Goal: Task Accomplishment & Management: Manage account settings

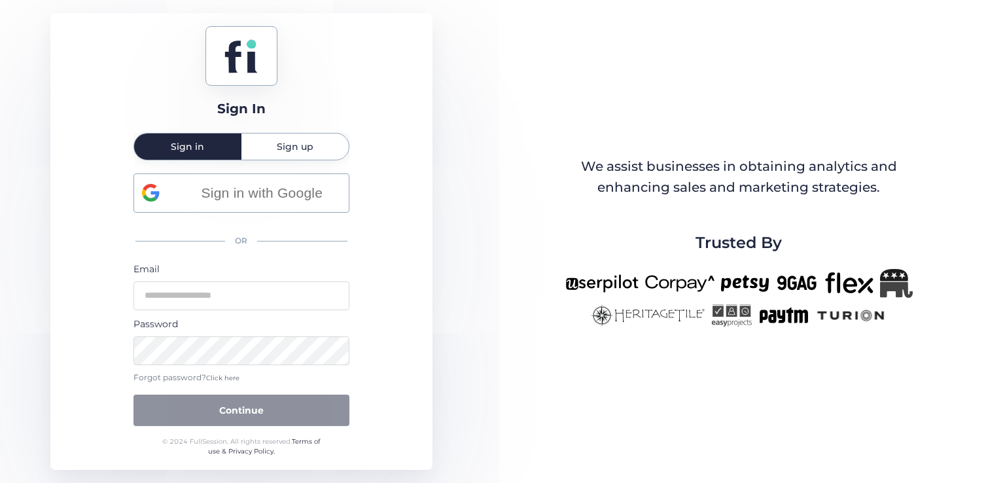
click at [211, 376] on span "Click here" at bounding box center [222, 377] width 33 height 9
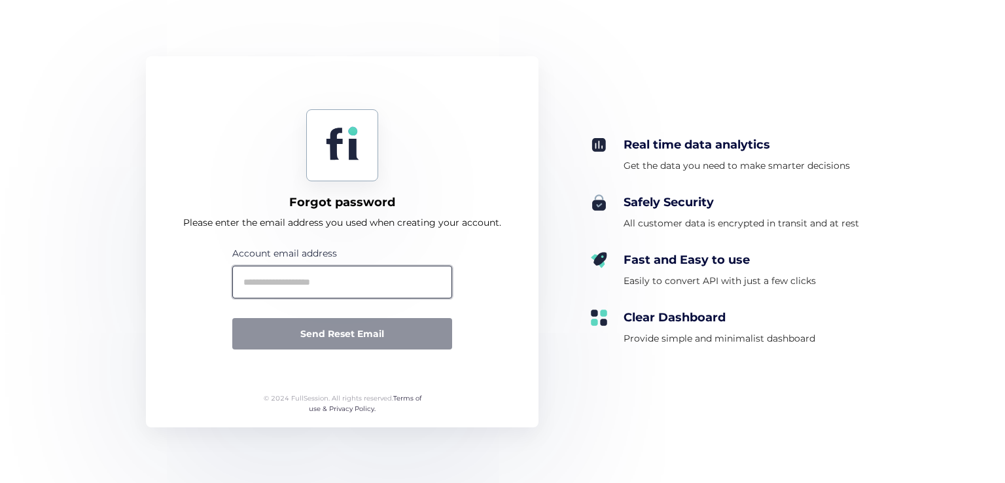
click at [330, 273] on input "text" at bounding box center [342, 282] width 220 height 33
type input "*"
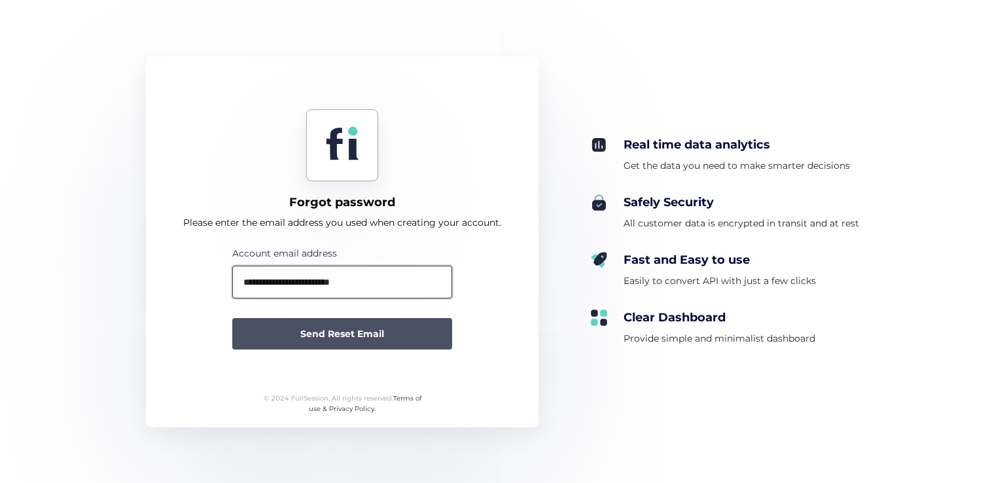
type input "**********"
click at [366, 327] on span "Send Reset Email" at bounding box center [342, 333] width 84 height 14
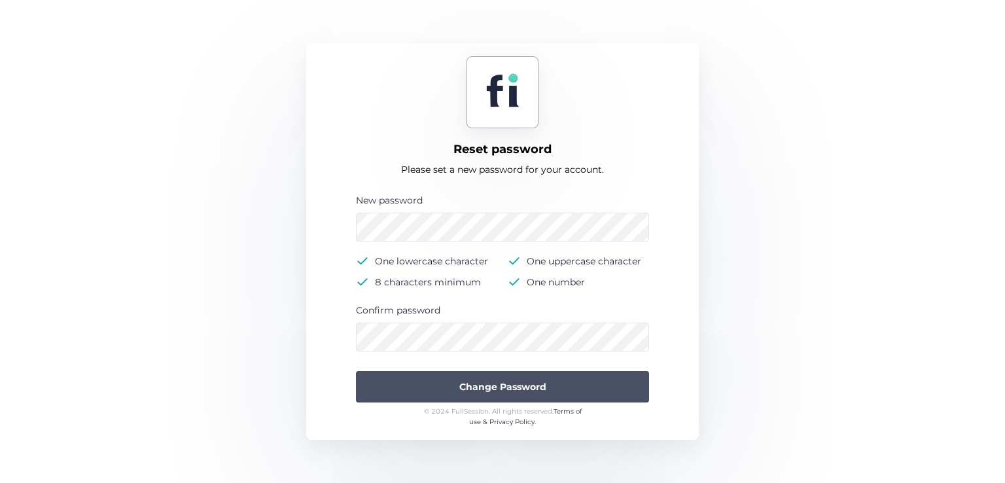
click at [489, 387] on span "Change Password" at bounding box center [502, 386] width 87 height 14
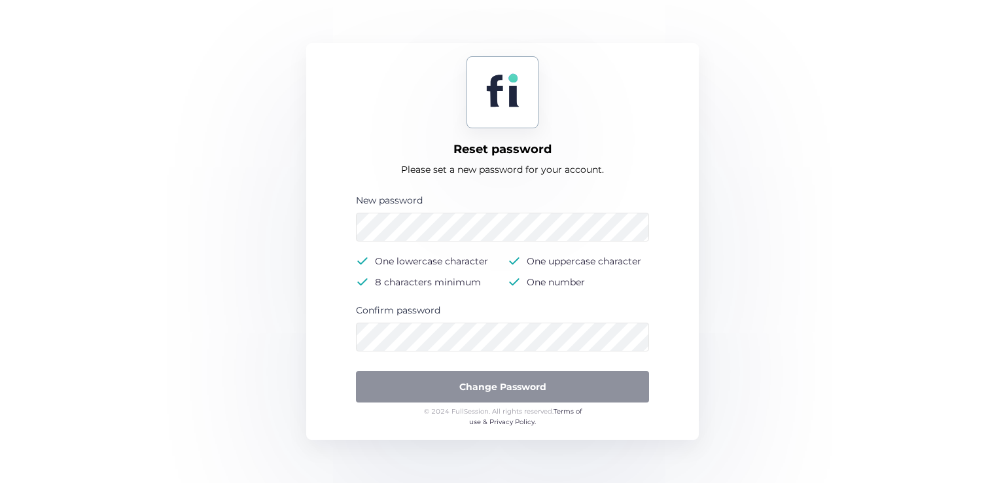
click at [449, 317] on div "Confirm password" at bounding box center [502, 310] width 293 height 14
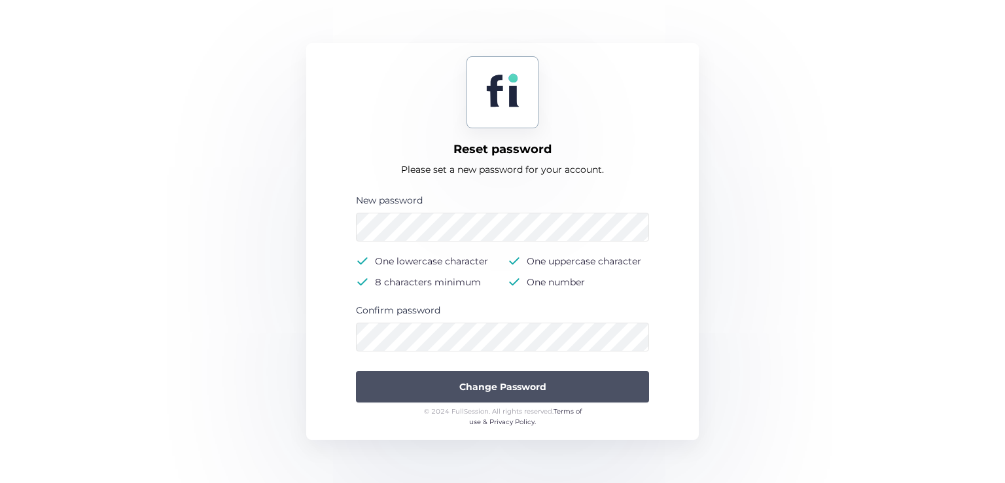
click at [483, 394] on button "Change Password" at bounding box center [502, 386] width 293 height 31
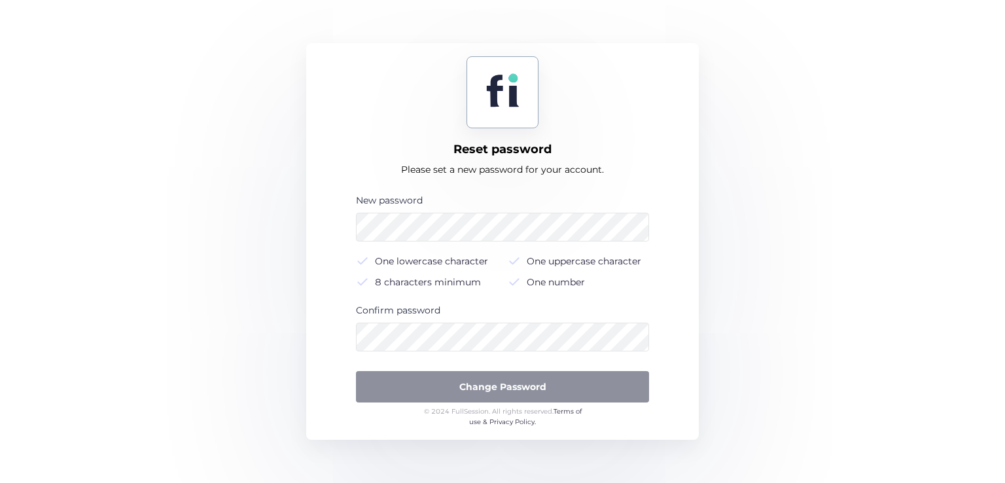
drag, startPoint x: 403, startPoint y: 170, endPoint x: 602, endPoint y: 166, distance: 198.9
click at [602, 166] on div "Please set a new password for your account." at bounding box center [502, 170] width 203 height 16
click at [596, 177] on div "Reset password Please set a new password for your account. New password One low…" at bounding box center [502, 241] width 392 height 396
